Goal: Check status: Check status

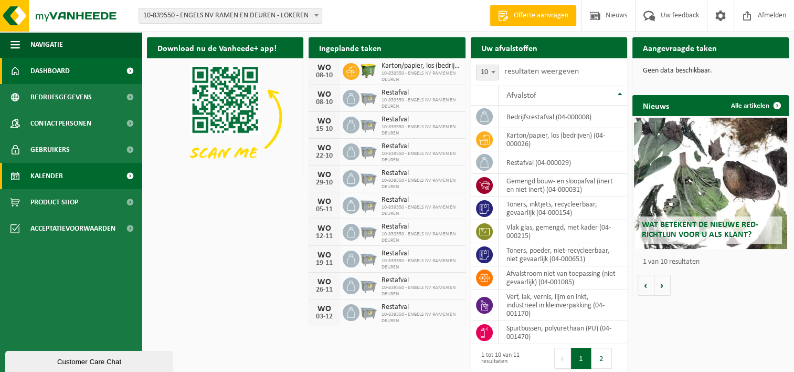
click at [50, 170] on span "Kalender" at bounding box center [46, 176] width 33 height 26
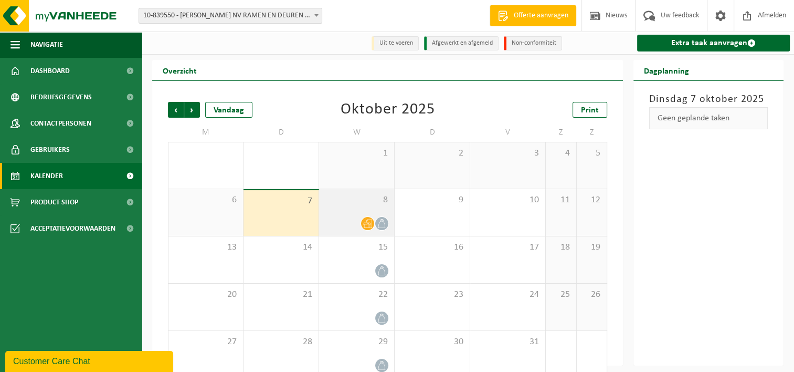
click at [370, 218] on span at bounding box center [367, 223] width 13 height 13
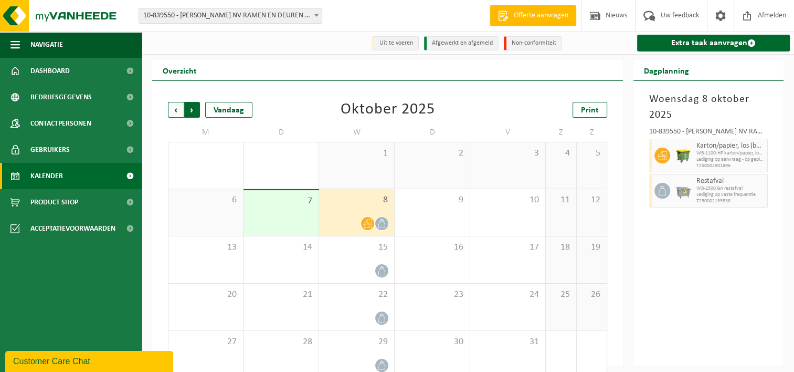
click at [170, 109] on span "Vorige" at bounding box center [176, 110] width 16 height 16
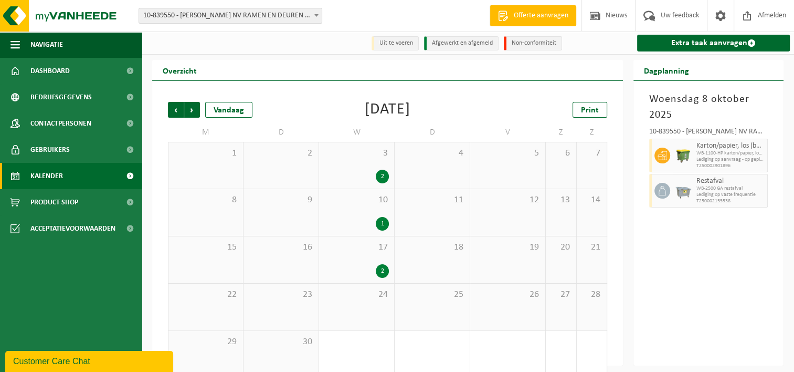
click at [370, 269] on div "2" at bounding box center [356, 271] width 65 height 14
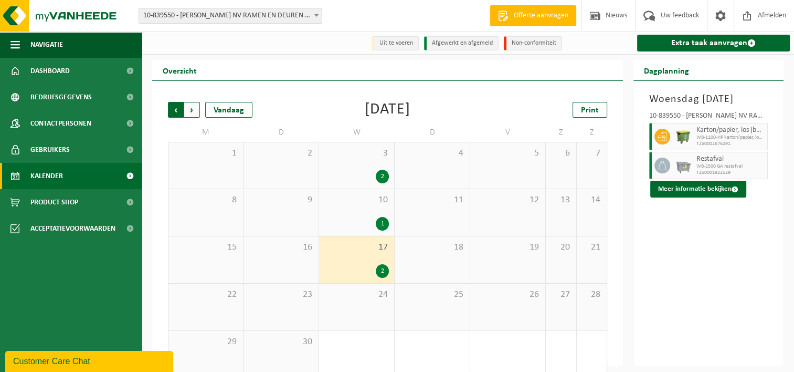
click at [193, 112] on span "Volgende" at bounding box center [192, 110] width 16 height 16
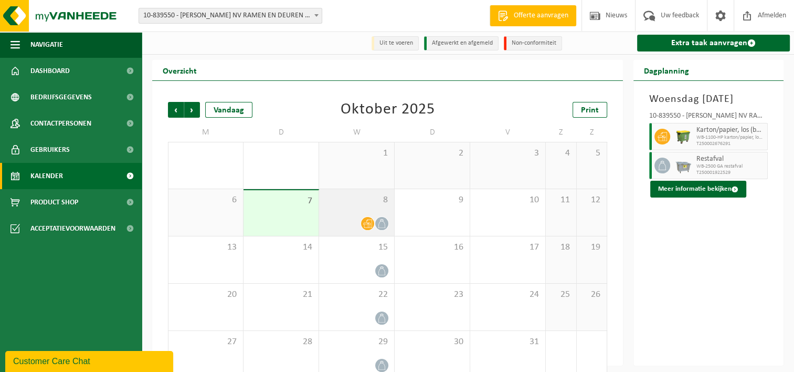
click at [354, 210] on div "8" at bounding box center [356, 212] width 75 height 47
